Goal: Information Seeking & Learning: Learn about a topic

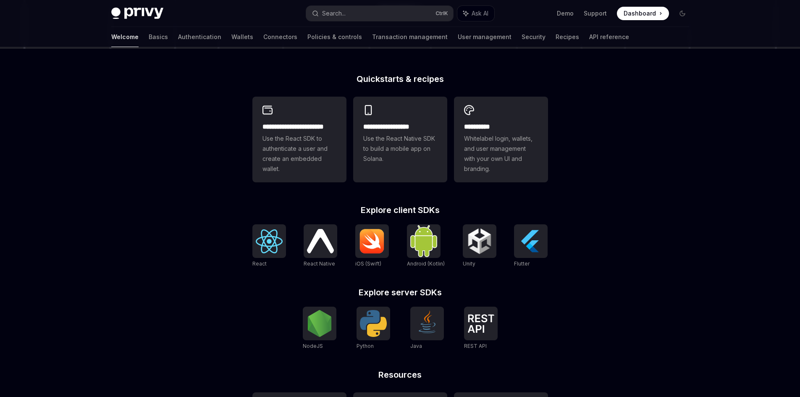
scroll to position [187, 0]
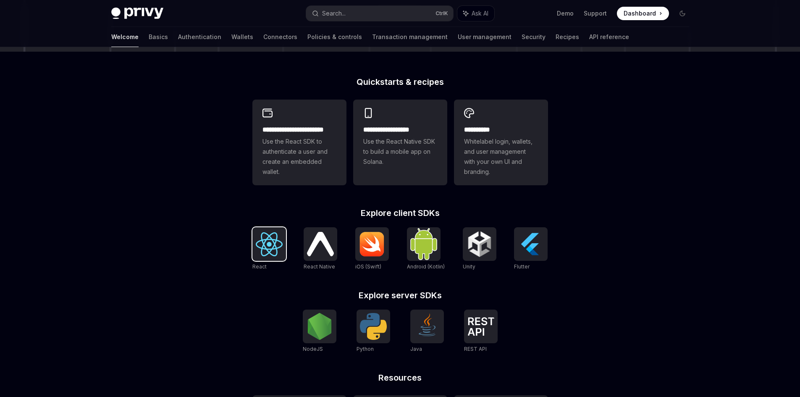
click at [278, 238] on img at bounding box center [269, 244] width 27 height 24
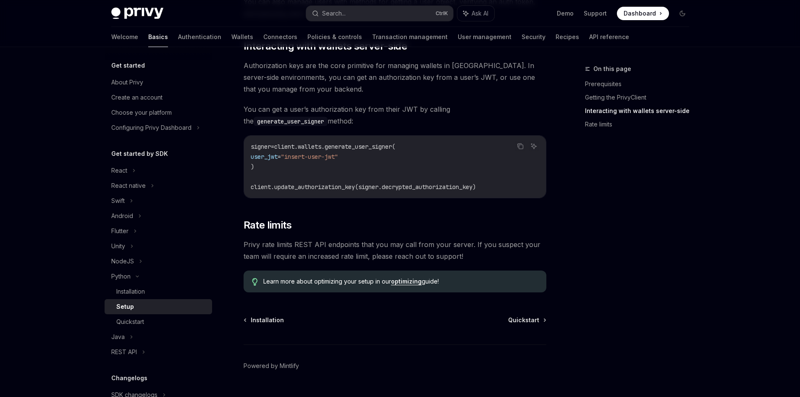
scroll to position [356, 0]
